Goal: Transaction & Acquisition: Purchase product/service

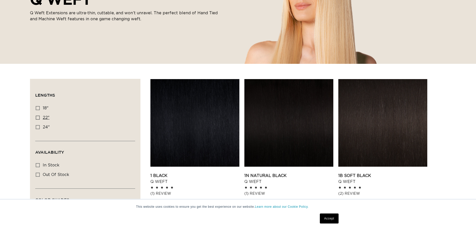
click at [36, 117] on rect at bounding box center [38, 118] width 4 height 4
click at [36, 117] on input "22" 22" (5 products)" at bounding box center [38, 118] width 4 height 4
checkbox input "true"
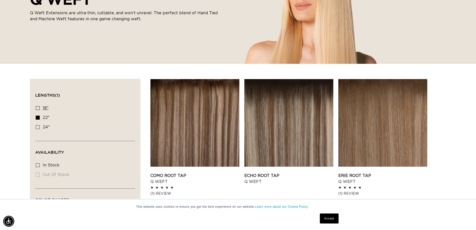
click at [45, 108] on span "18"" at bounding box center [46, 108] width 6 height 4
click at [40, 108] on input "18" 18" (5 products)" at bounding box center [38, 108] width 4 height 4
checkbox input "true"
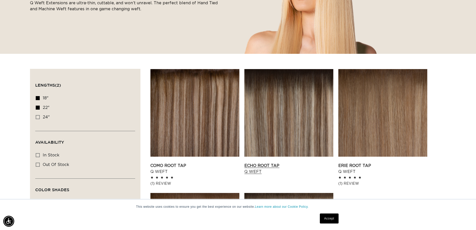
scroll to position [100, 0]
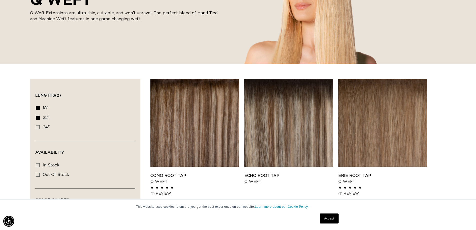
click at [38, 116] on icon at bounding box center [38, 118] width 4 height 4
click at [38, 116] on input "22" 22" (5 products)" at bounding box center [38, 118] width 4 height 4
checkbox input "false"
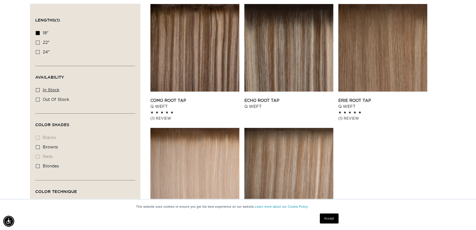
scroll to position [0, 441]
click at [38, 43] on icon at bounding box center [38, 43] width 4 height 4
click at [38, 43] on input "22" 22" (5 products)" at bounding box center [38, 43] width 4 height 4
checkbox input "true"
click at [38, 34] on icon at bounding box center [38, 33] width 4 height 4
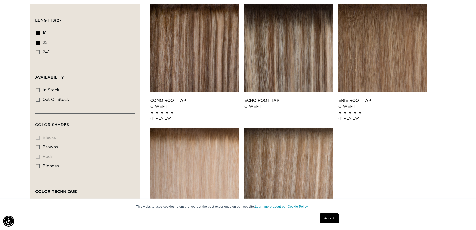
click at [38, 34] on input "18" 18" (5 products)" at bounding box center [38, 33] width 4 height 4
checkbox input "false"
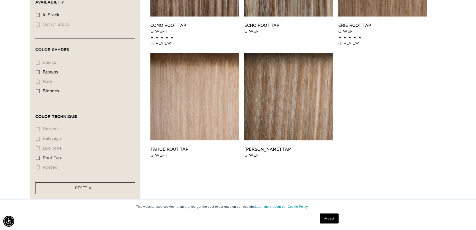
click at [40, 70] on label "browns browns (5 products)" at bounding box center [84, 73] width 96 height 10
click at [40, 70] on input "browns browns (5 products)" at bounding box center [38, 72] width 4 height 4
checkbox input "true"
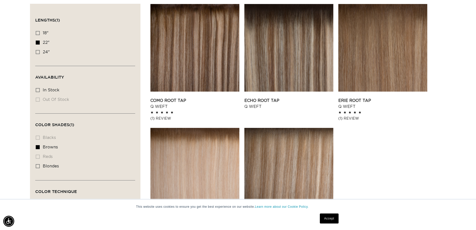
scroll to position [0, 441]
click at [38, 34] on icon at bounding box center [38, 33] width 4 height 4
click at [38, 34] on input "18" 18" (5 products)" at bounding box center [38, 33] width 4 height 4
checkbox input "true"
click at [37, 44] on icon at bounding box center [38, 43] width 4 height 4
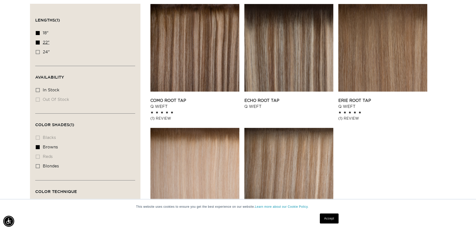
click at [37, 44] on input "22" 22" (5 products)" at bounding box center [38, 43] width 4 height 4
checkbox input "false"
click at [37, 42] on icon at bounding box center [38, 43] width 4 height 4
click at [37, 42] on input "22" 22" (5 products)" at bounding box center [38, 43] width 4 height 4
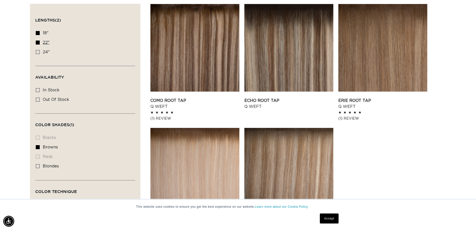
checkbox input "false"
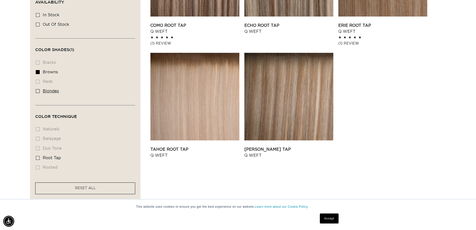
click at [38, 89] on rect at bounding box center [38, 91] width 4 height 4
click at [38, 89] on input "blondes blondes (5 products)" at bounding box center [38, 91] width 4 height 4
checkbox input "true"
click at [51, 138] on li "balayage balayage (0 products)" at bounding box center [84, 139] width 96 height 10
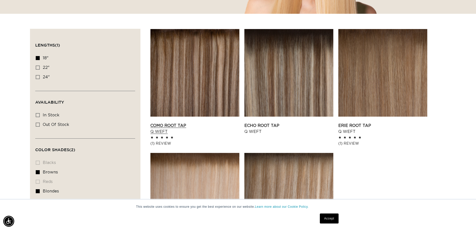
click at [170, 125] on link "Como Root Tap Q Weft" at bounding box center [195, 129] width 89 height 12
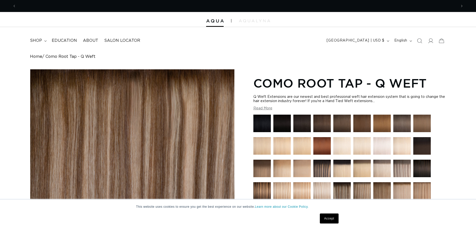
click at [345, 127] on img at bounding box center [343, 124] width 18 height 18
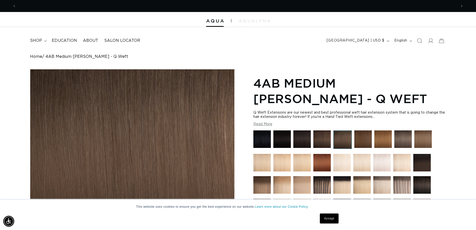
scroll to position [0, 441]
click at [303, 140] on img at bounding box center [303, 139] width 18 height 18
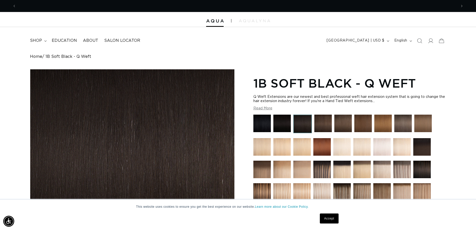
scroll to position [0, 441]
click at [420, 151] on img at bounding box center [423, 147] width 18 height 18
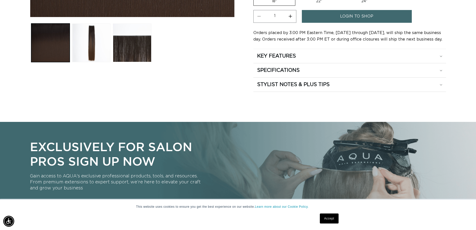
scroll to position [250, 0]
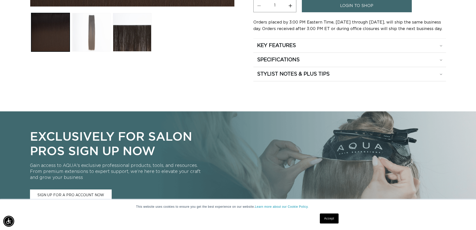
click at [93, 34] on button "Load image 2 in gallery view" at bounding box center [91, 32] width 39 height 39
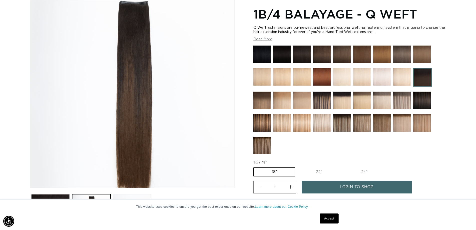
scroll to position [0, 0]
click at [347, 55] on img at bounding box center [343, 55] width 18 height 18
